Goal: Task Accomplishment & Management: Use online tool/utility

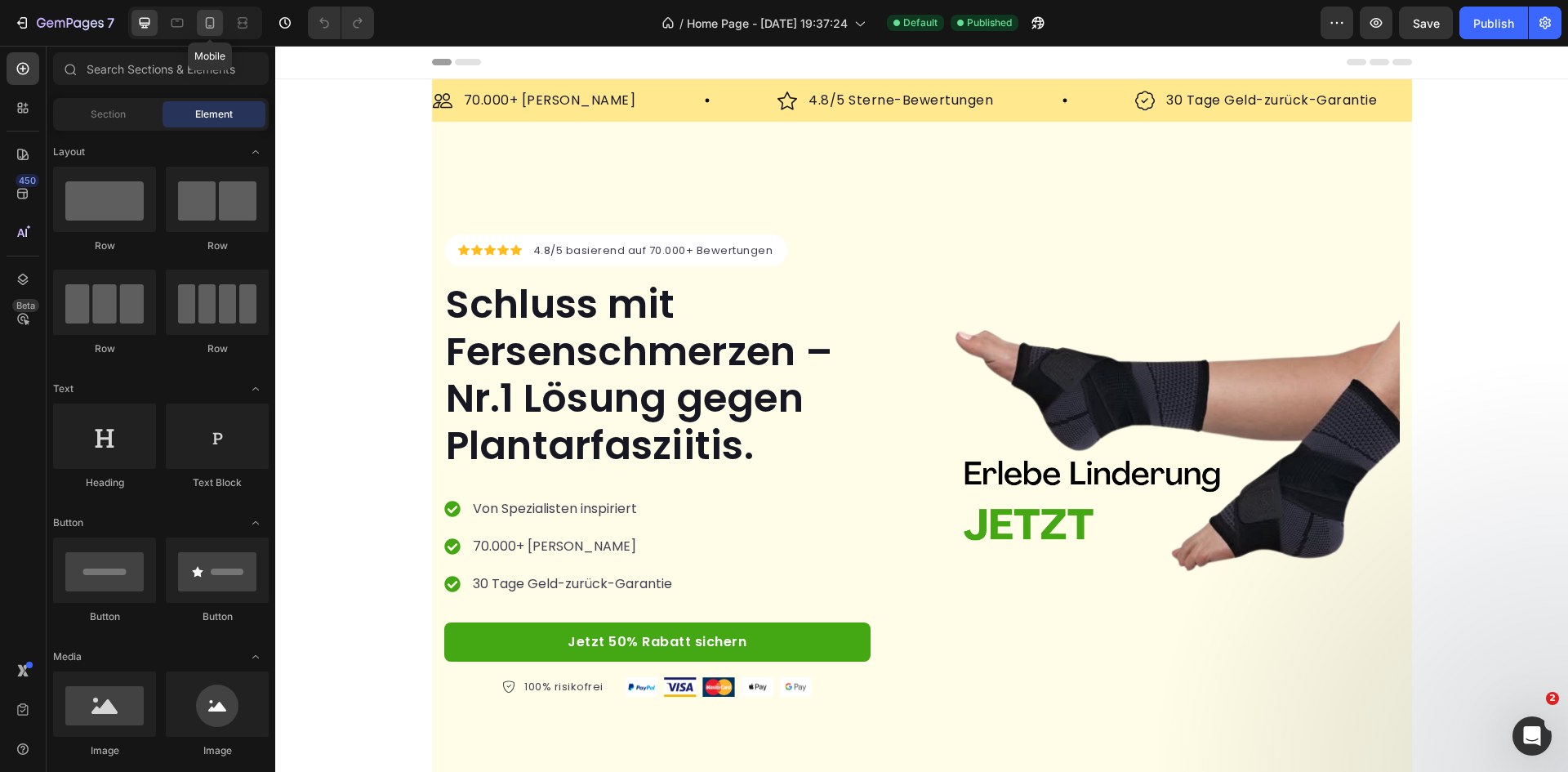
click at [217, 22] on icon at bounding box center [209, 22] width 16 height 16
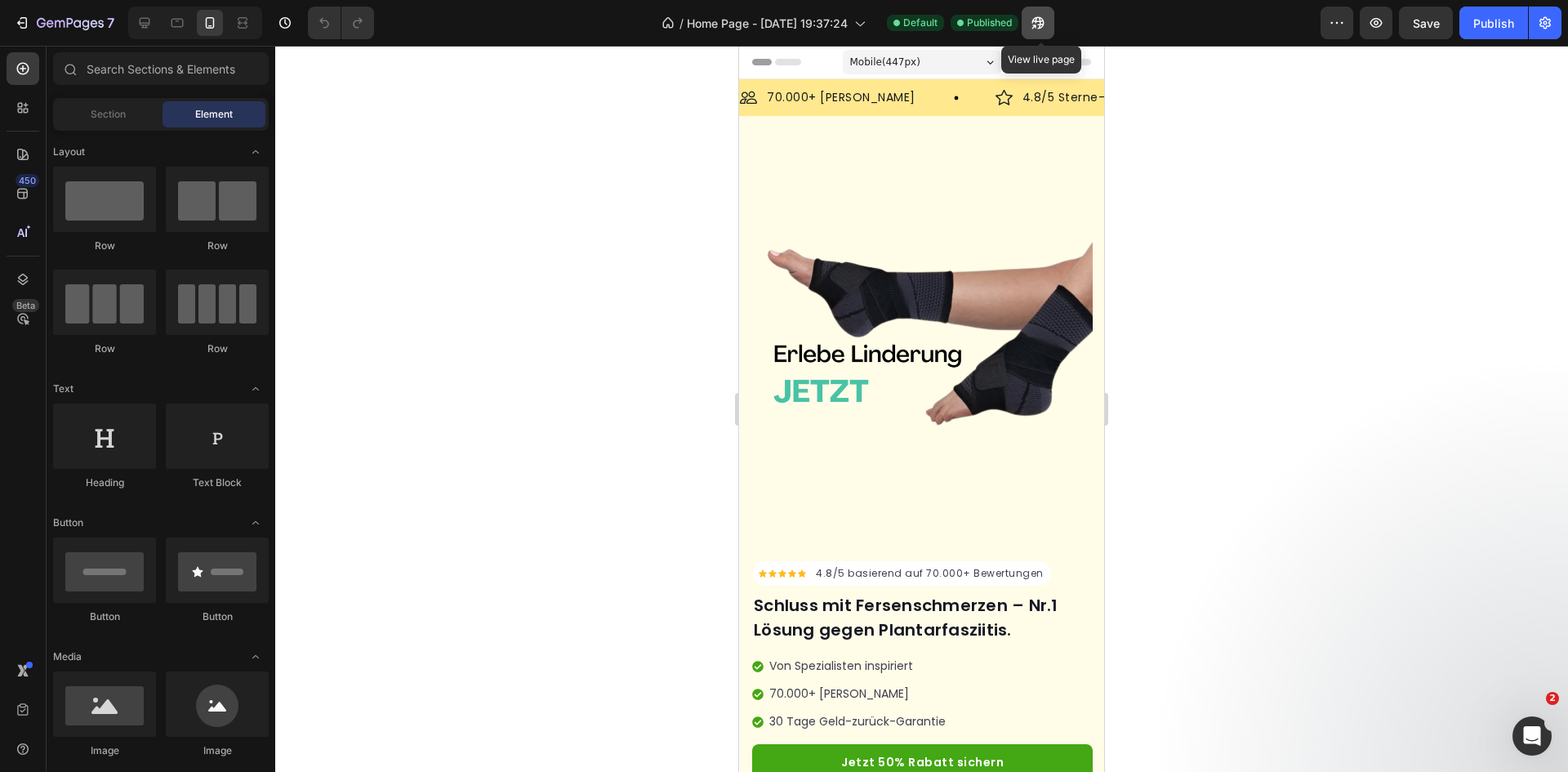
click at [1047, 27] on icon "button" at bounding box center [1038, 22] width 16 height 16
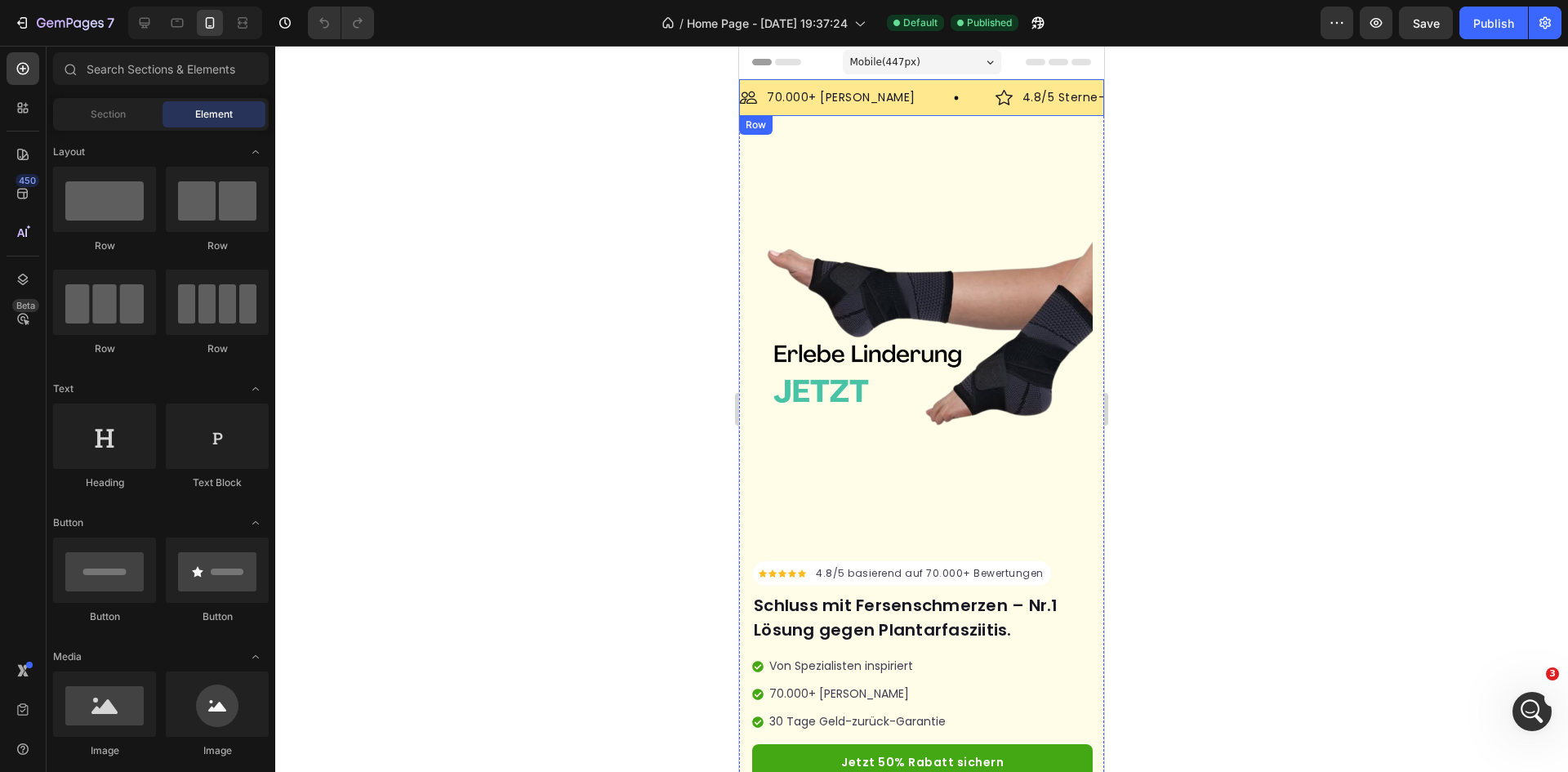
click at [752, 85] on div "Image 70.000+ zufriedene Kunden Text Block Row Image 4.8/5 Sterne-Bewertungen T…" at bounding box center [921, 98] width 365 height 37
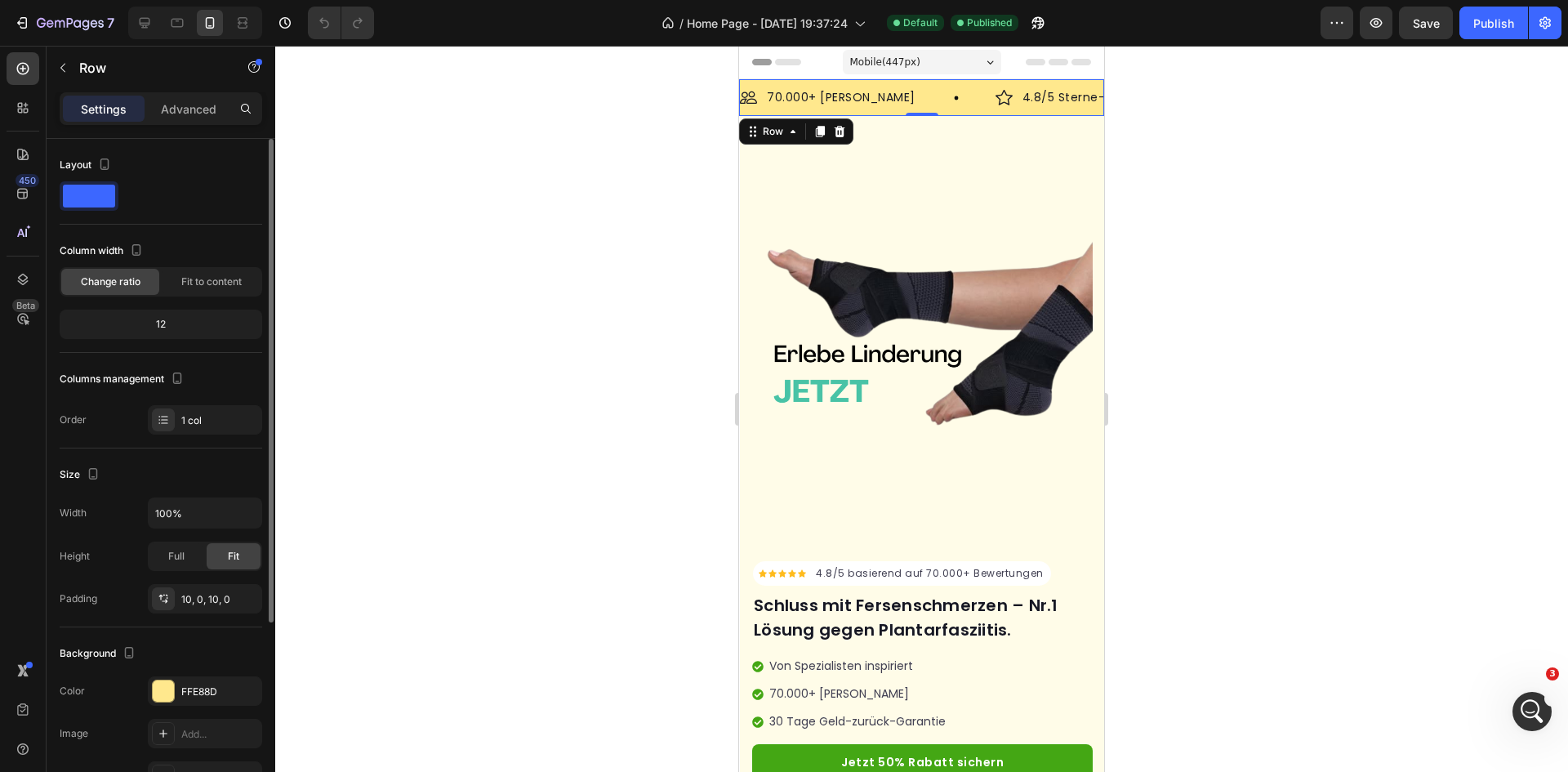
scroll to position [275, 0]
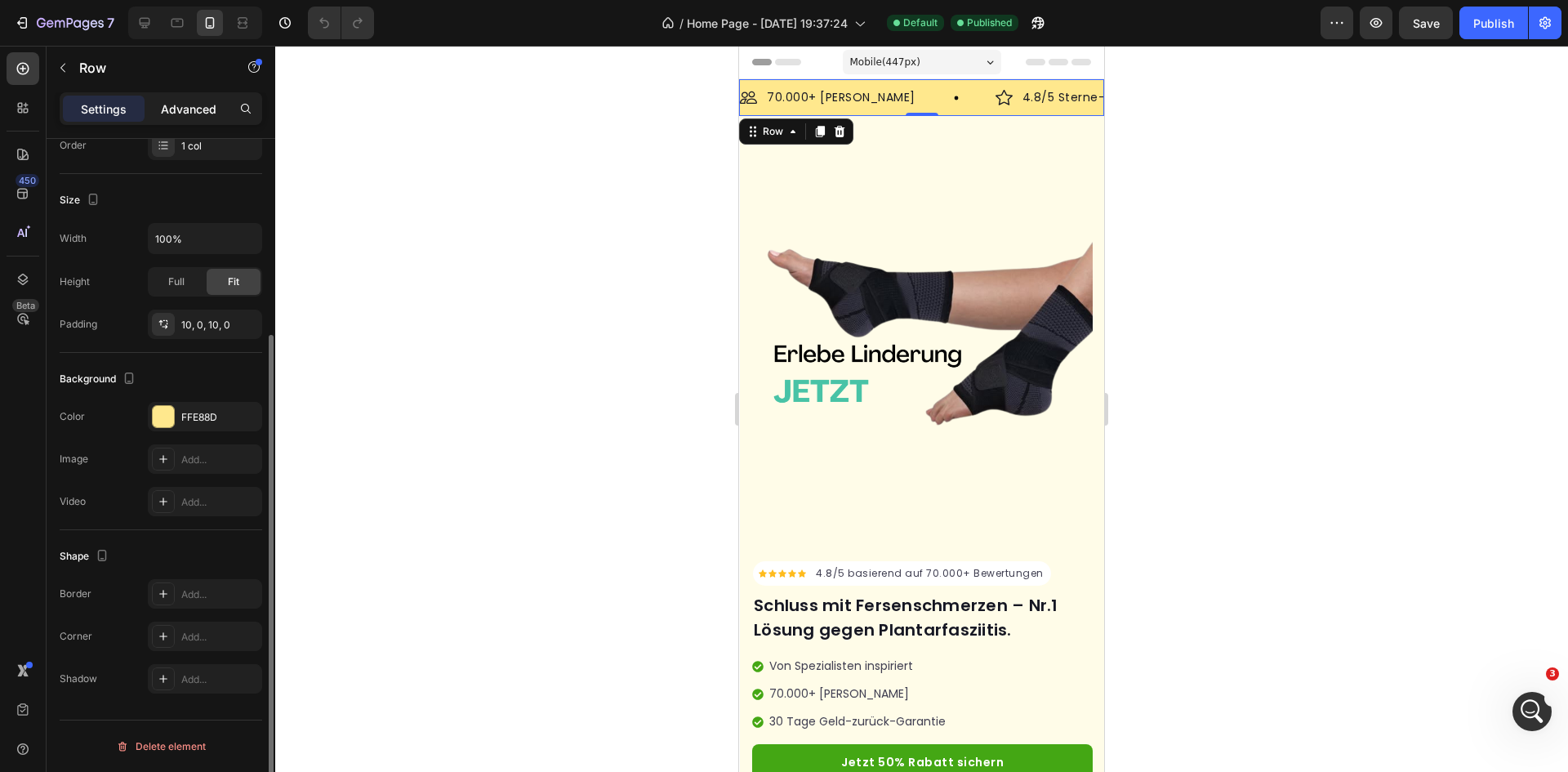
click at [190, 103] on p "Advanced" at bounding box center [188, 109] width 55 height 17
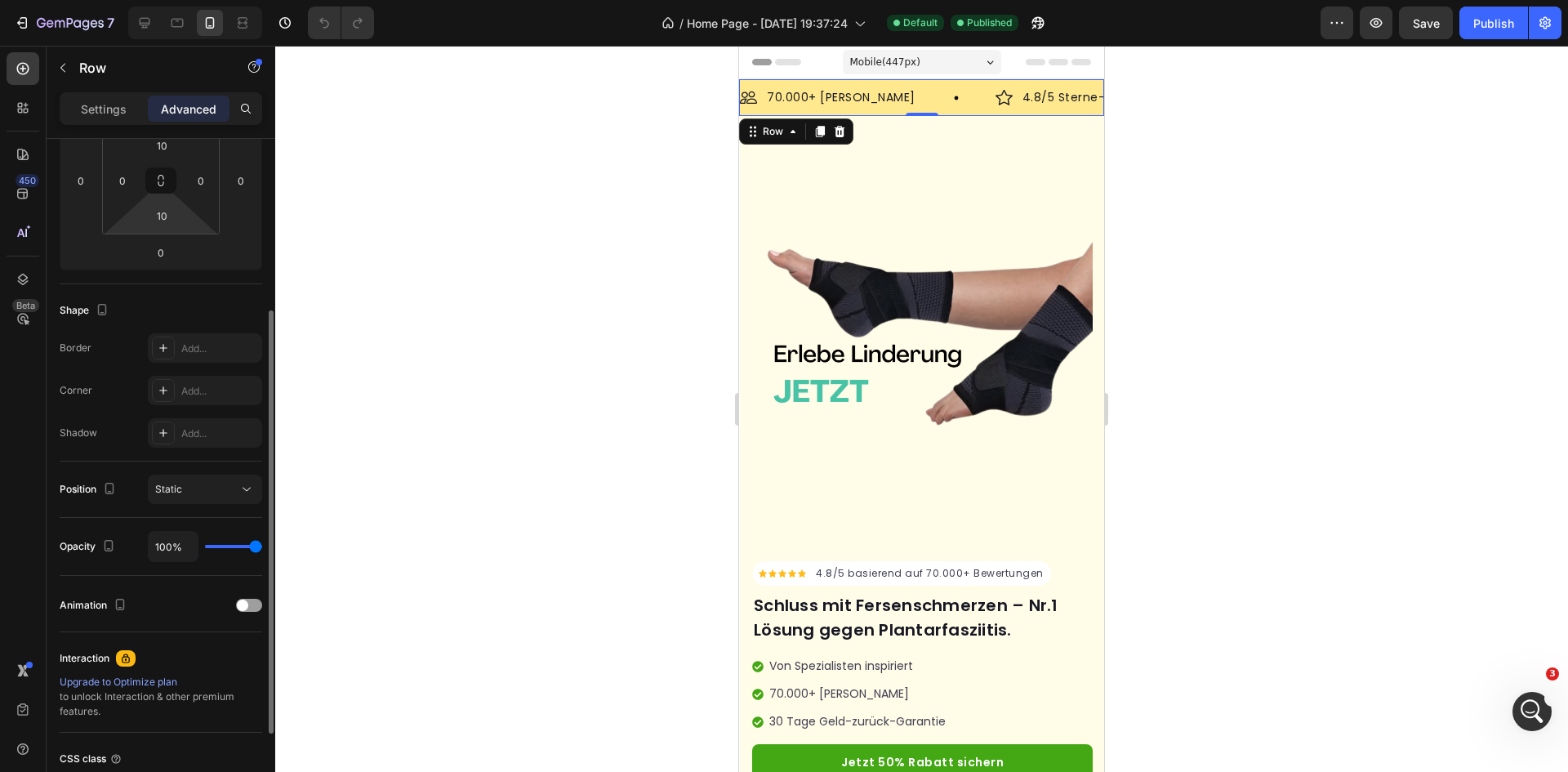
scroll to position [112, 0]
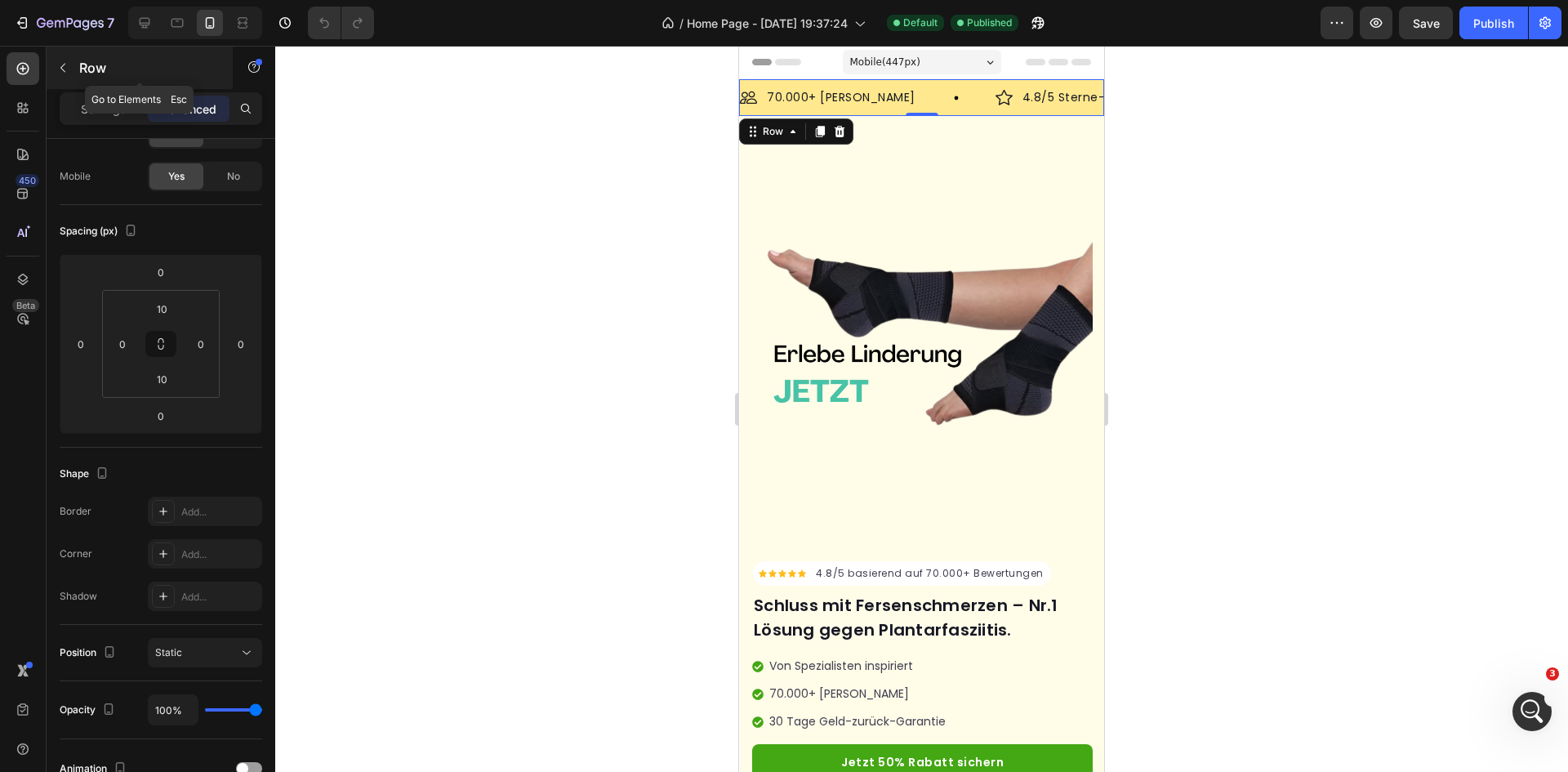
click at [57, 62] on icon "button" at bounding box center [62, 67] width 13 height 13
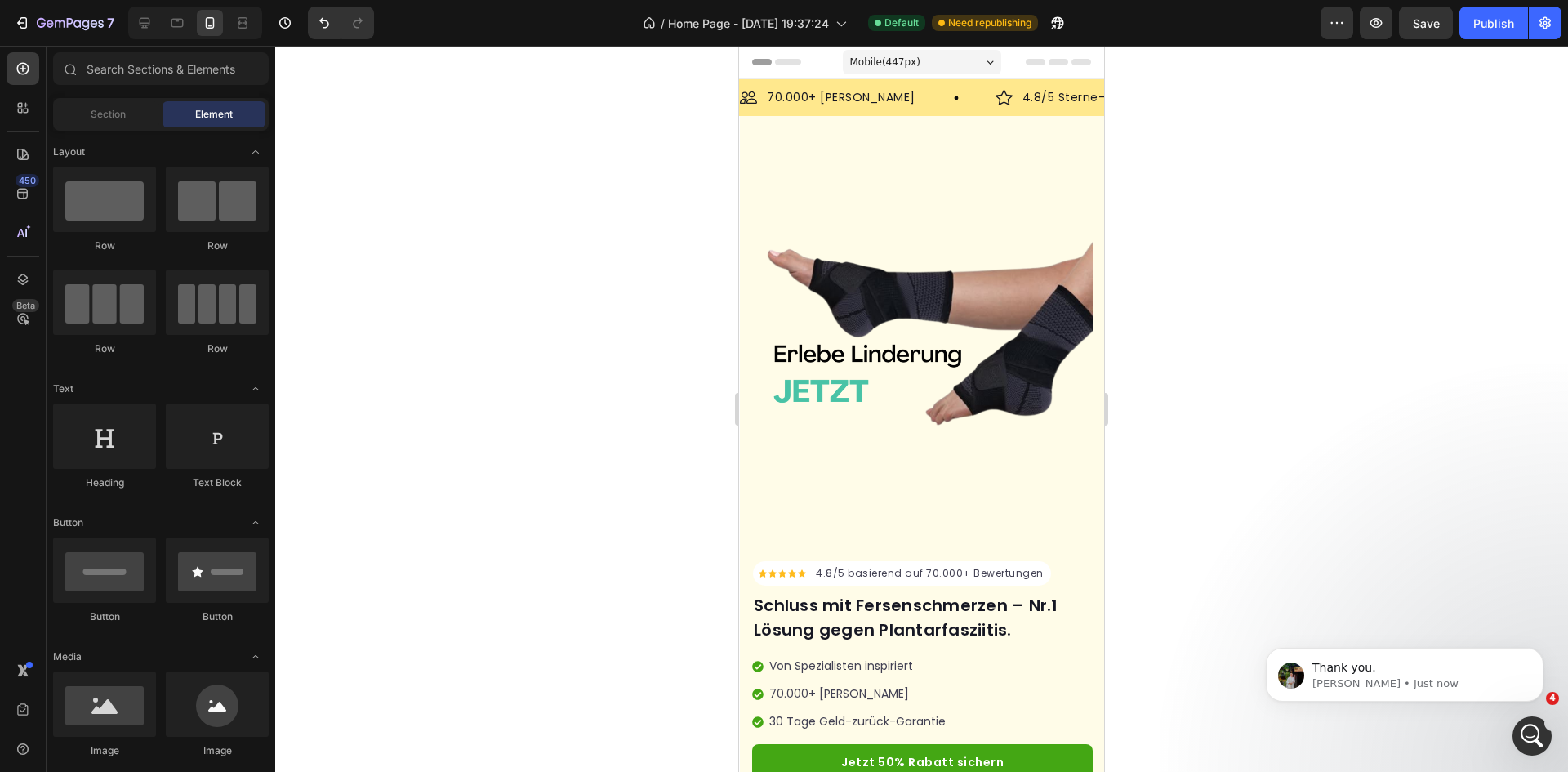
scroll to position [0, 0]
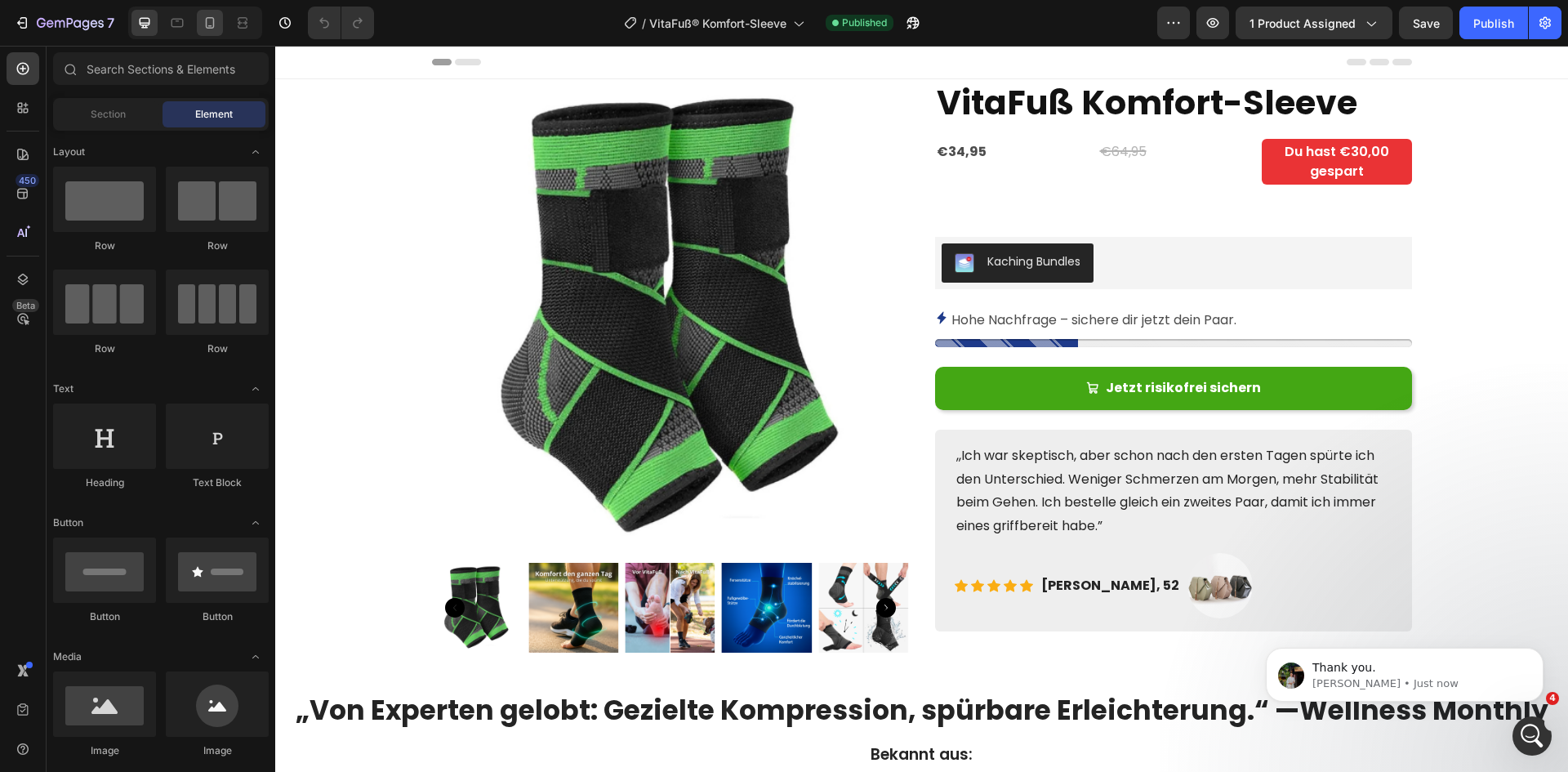
click at [201, 20] on div at bounding box center [210, 22] width 26 height 26
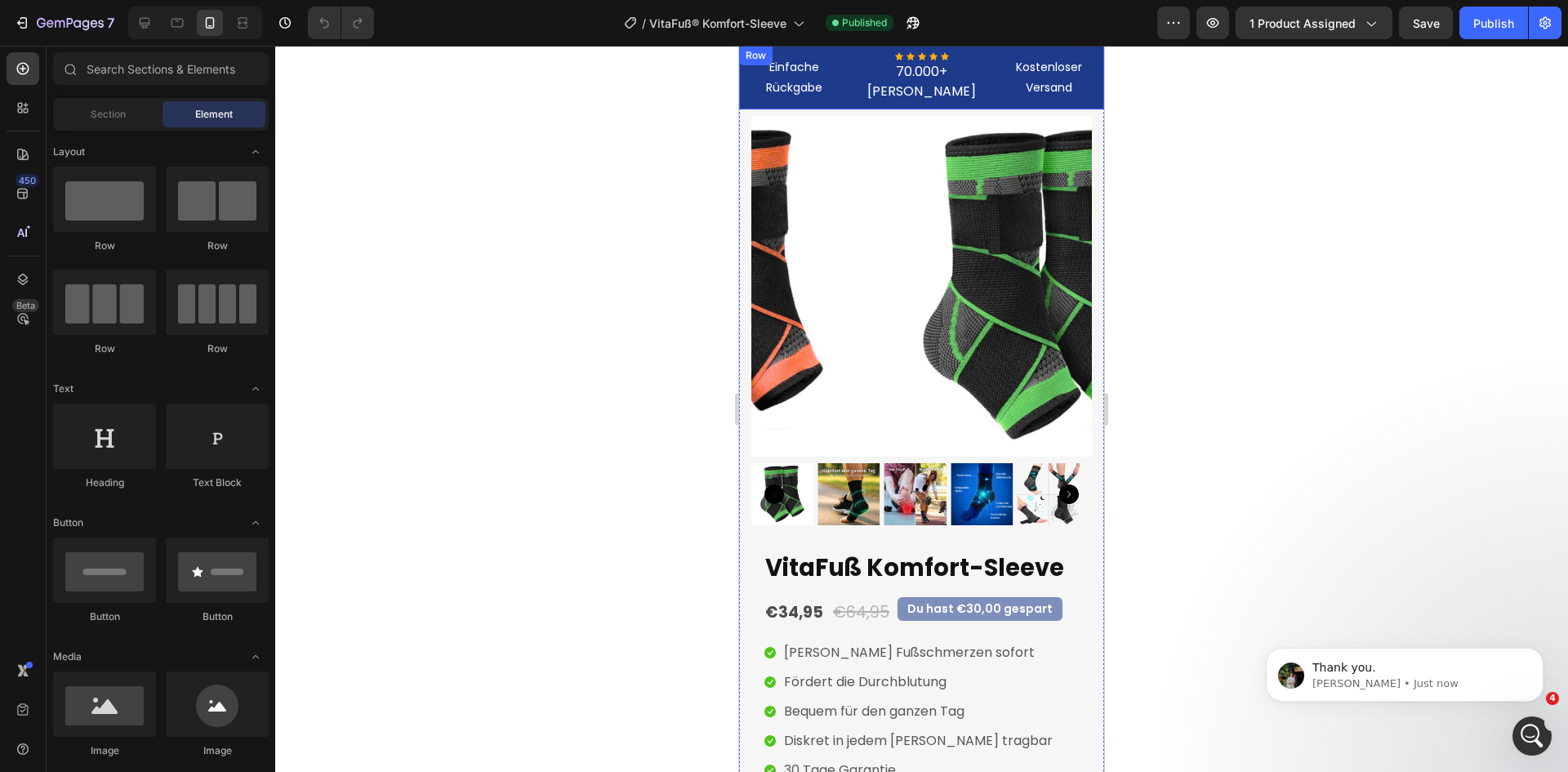
click at [750, 65] on div "Row" at bounding box center [755, 55] width 34 height 20
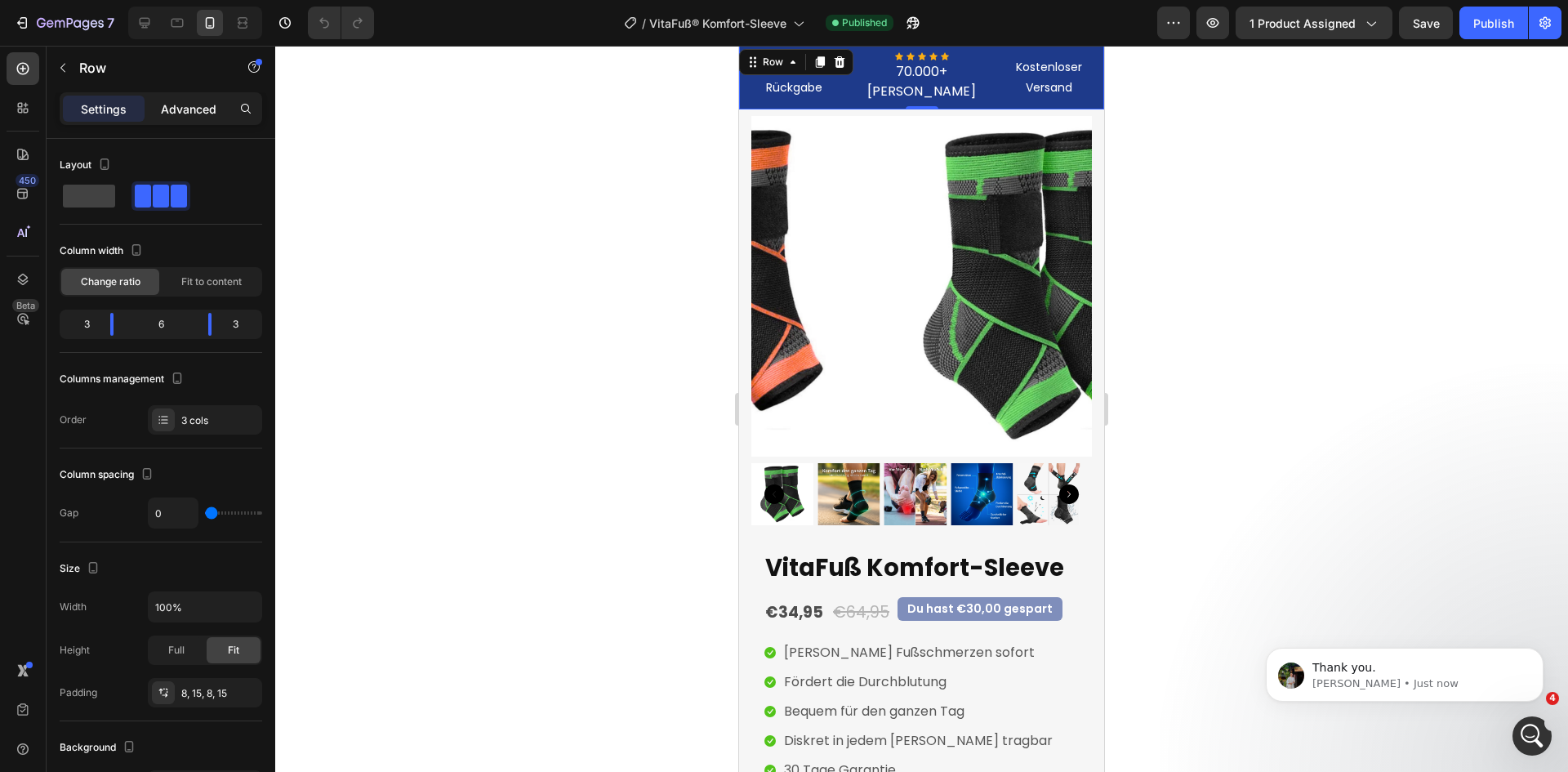
click at [191, 111] on p "Advanced" at bounding box center [188, 109] width 55 height 17
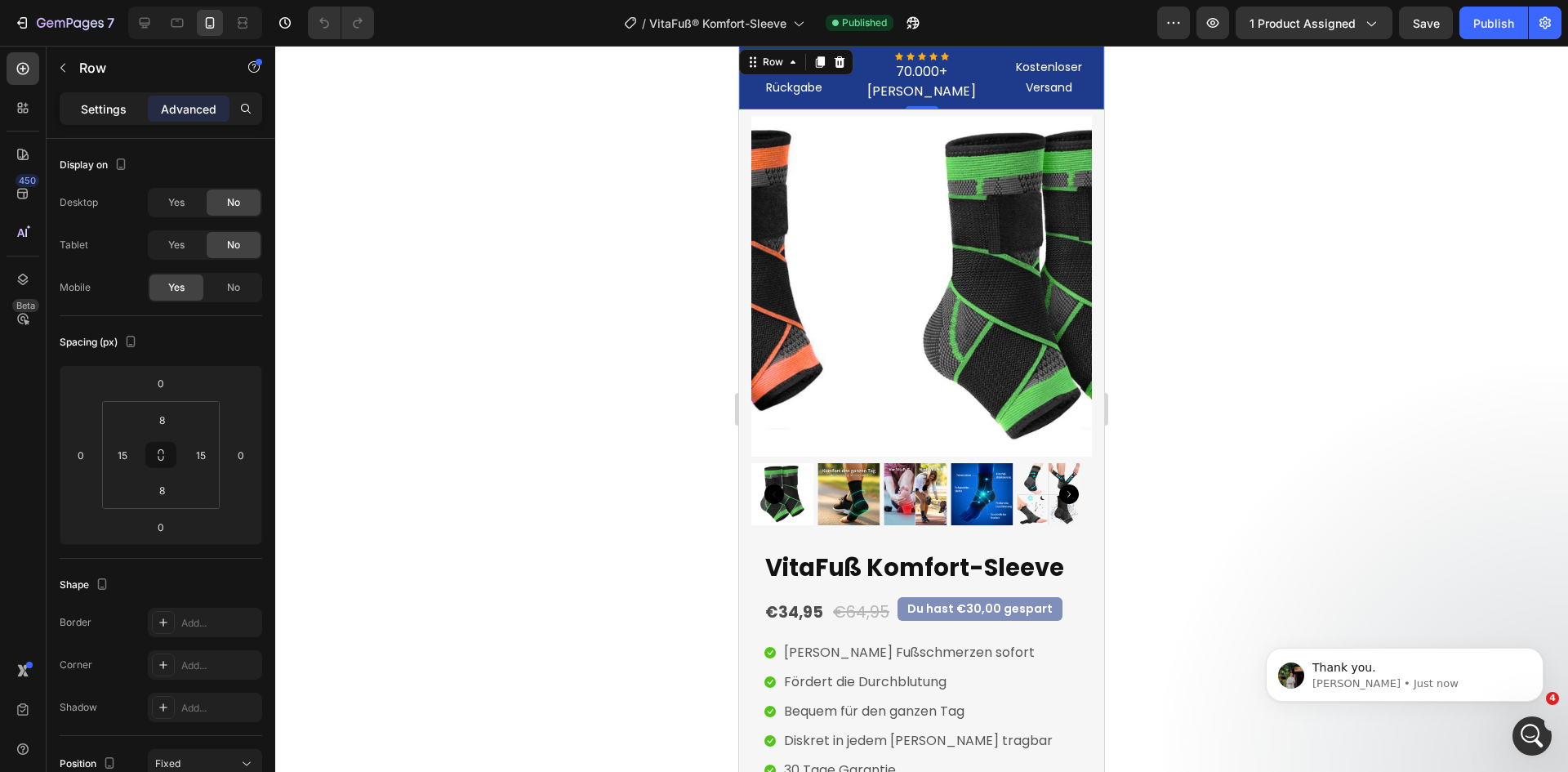
click at [103, 107] on p "Settings" at bounding box center [104, 109] width 46 height 17
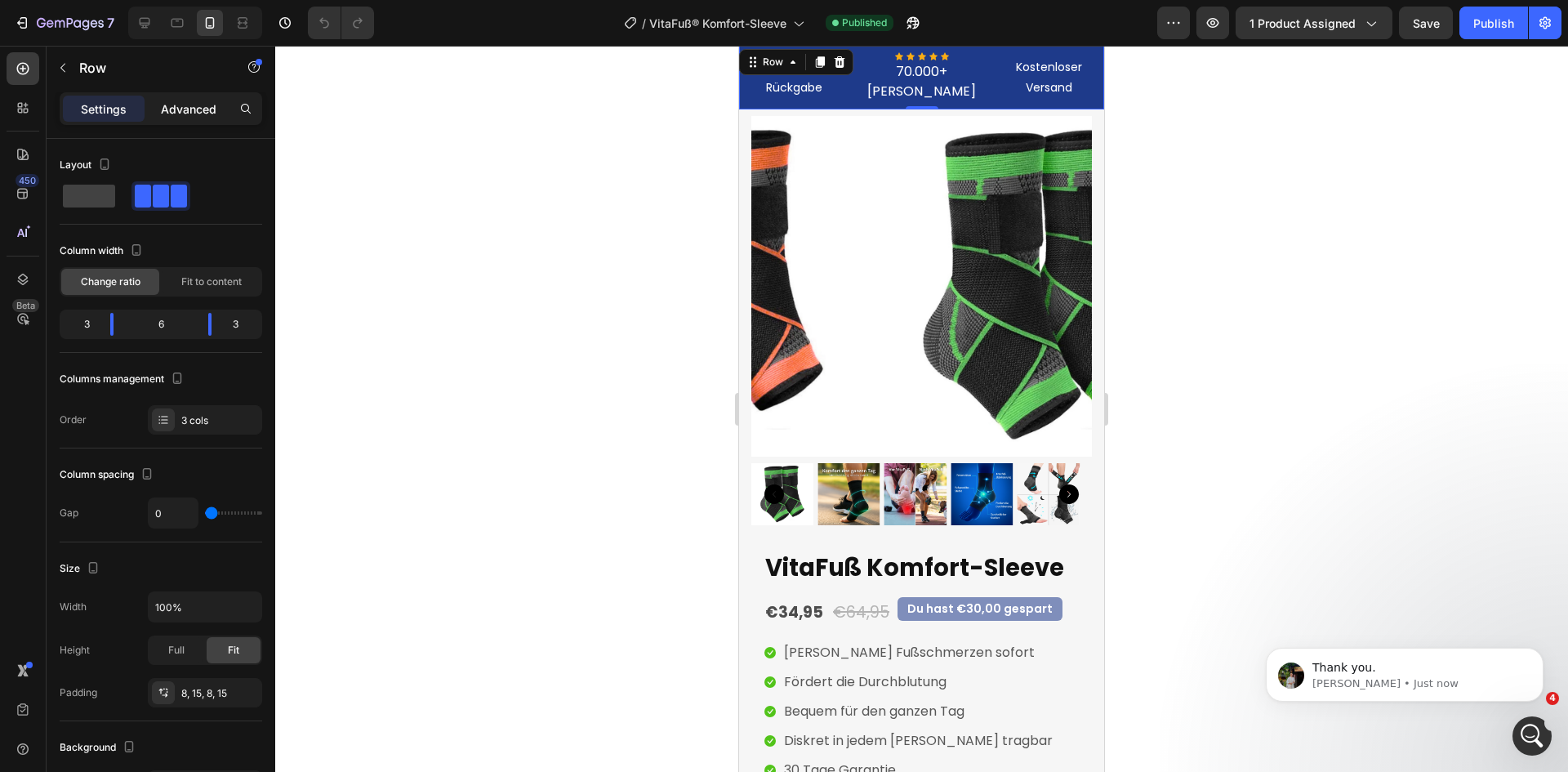
click at [175, 107] on p "Advanced" at bounding box center [188, 109] width 55 height 17
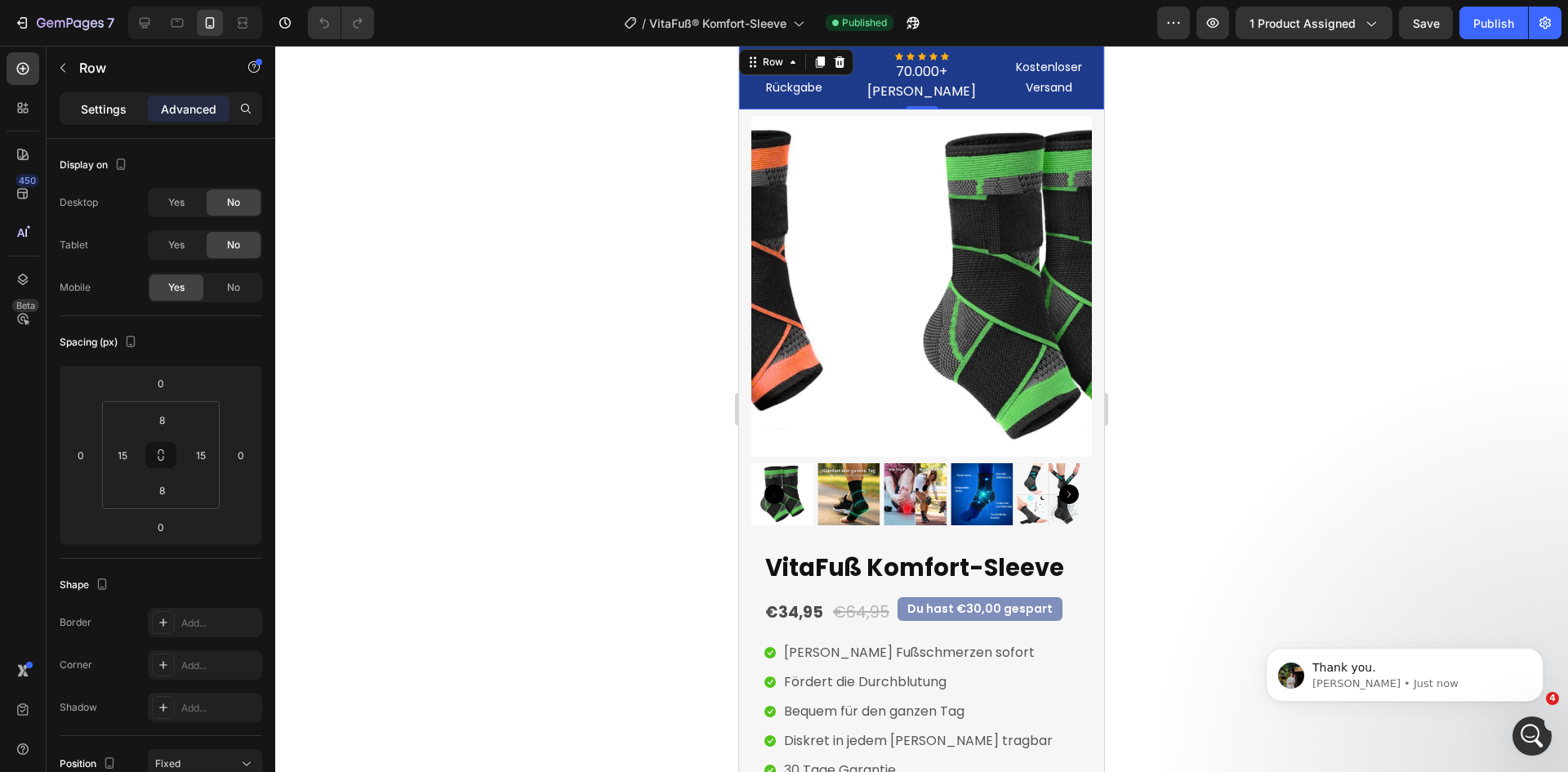
click at [100, 112] on p "Settings" at bounding box center [104, 109] width 46 height 17
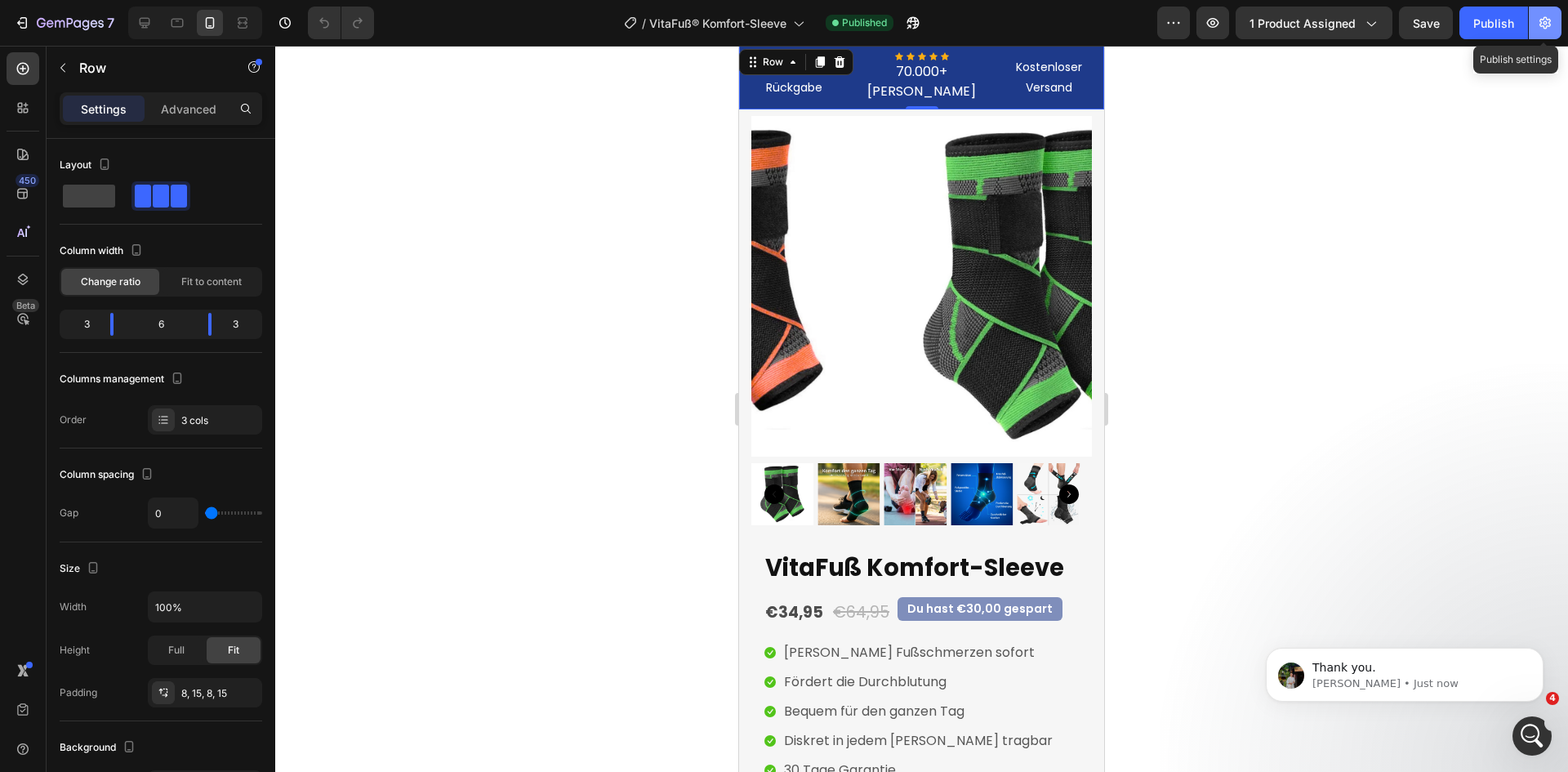
click at [1552, 23] on icon "button" at bounding box center [1546, 22] width 16 height 16
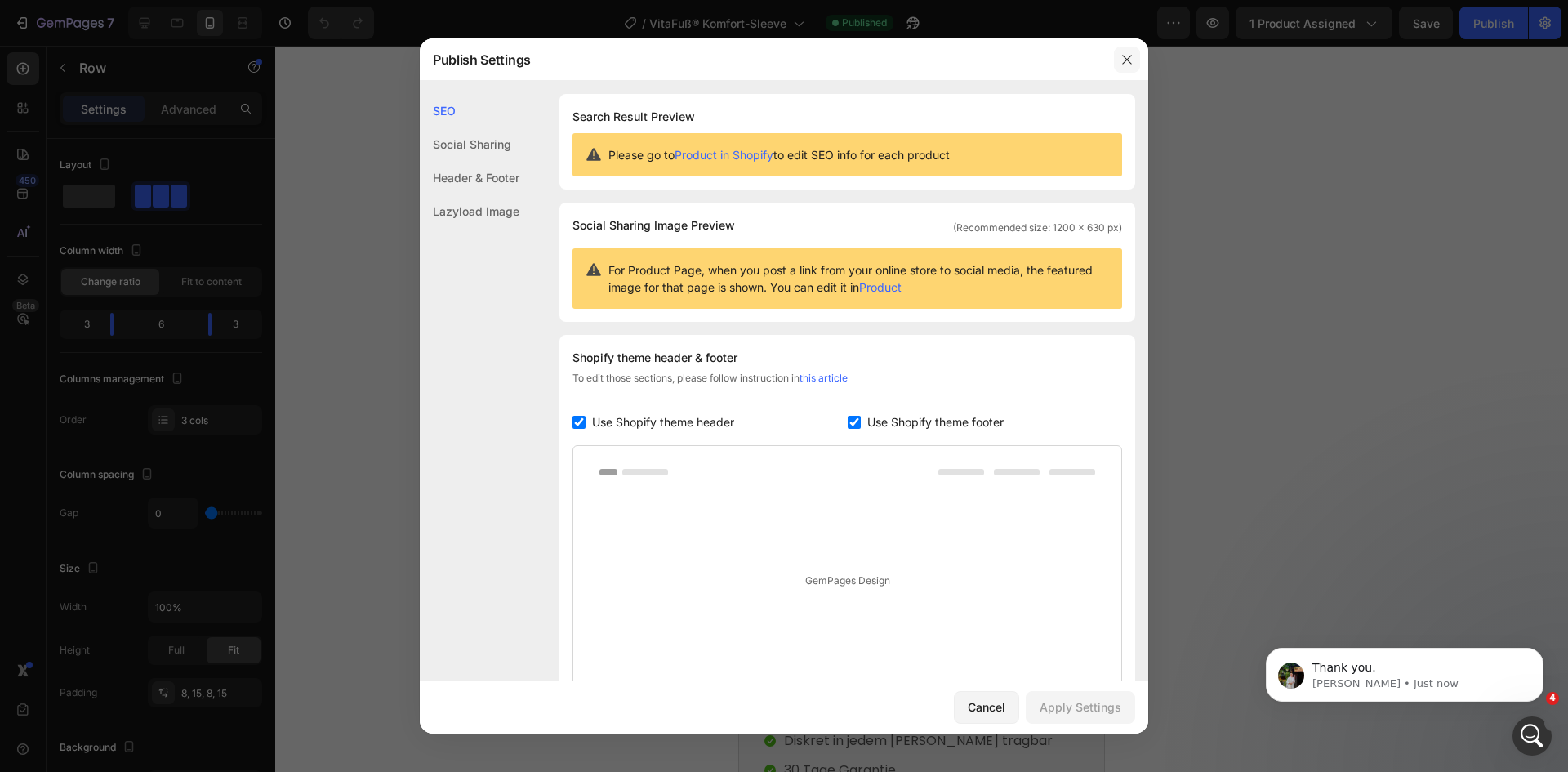
click at [1132, 54] on icon "button" at bounding box center [1127, 59] width 13 height 13
